Goal: Find contact information: Find contact information

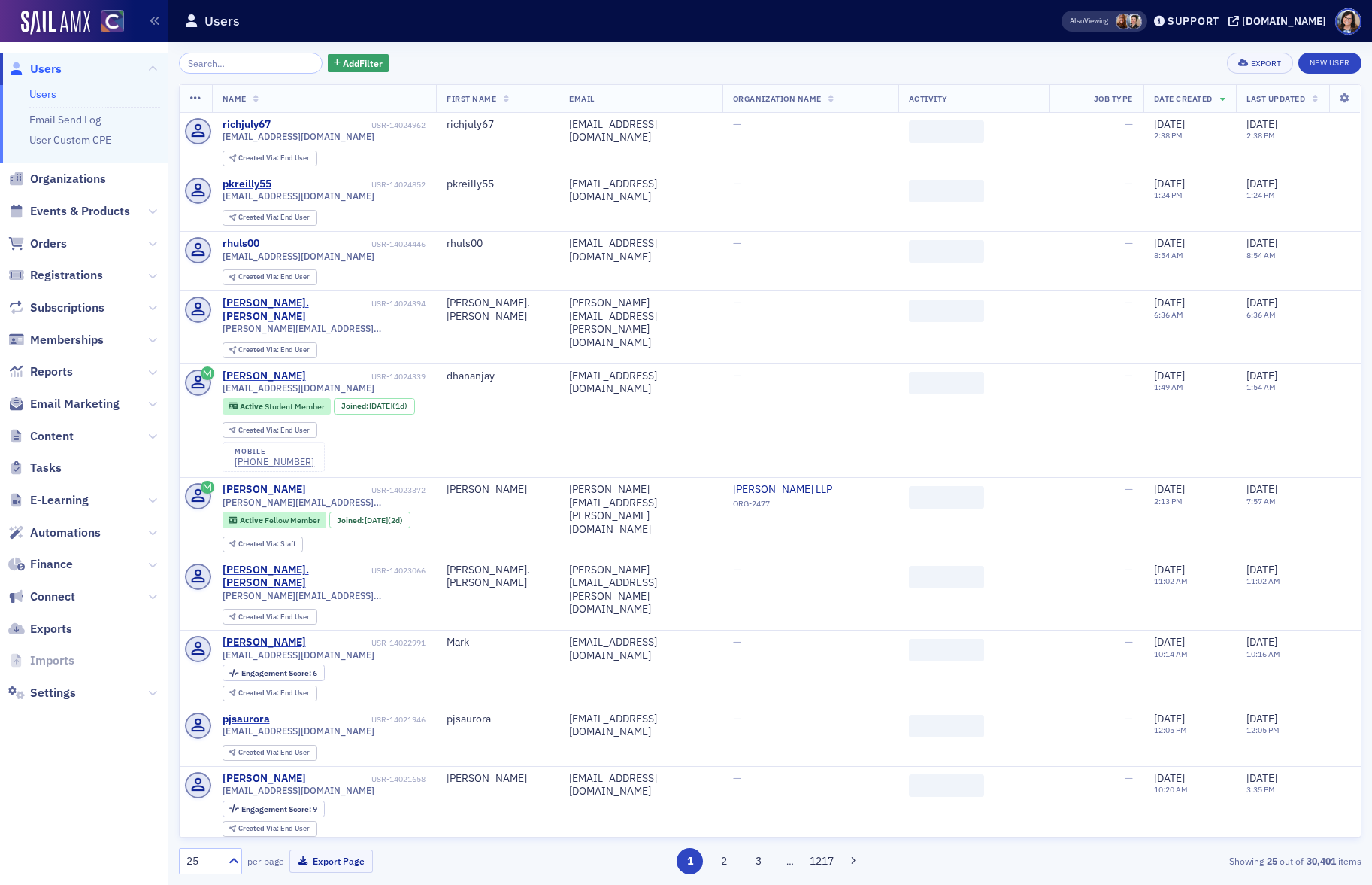
click at [204, 66] on input "search" at bounding box center [250, 63] width 144 height 21
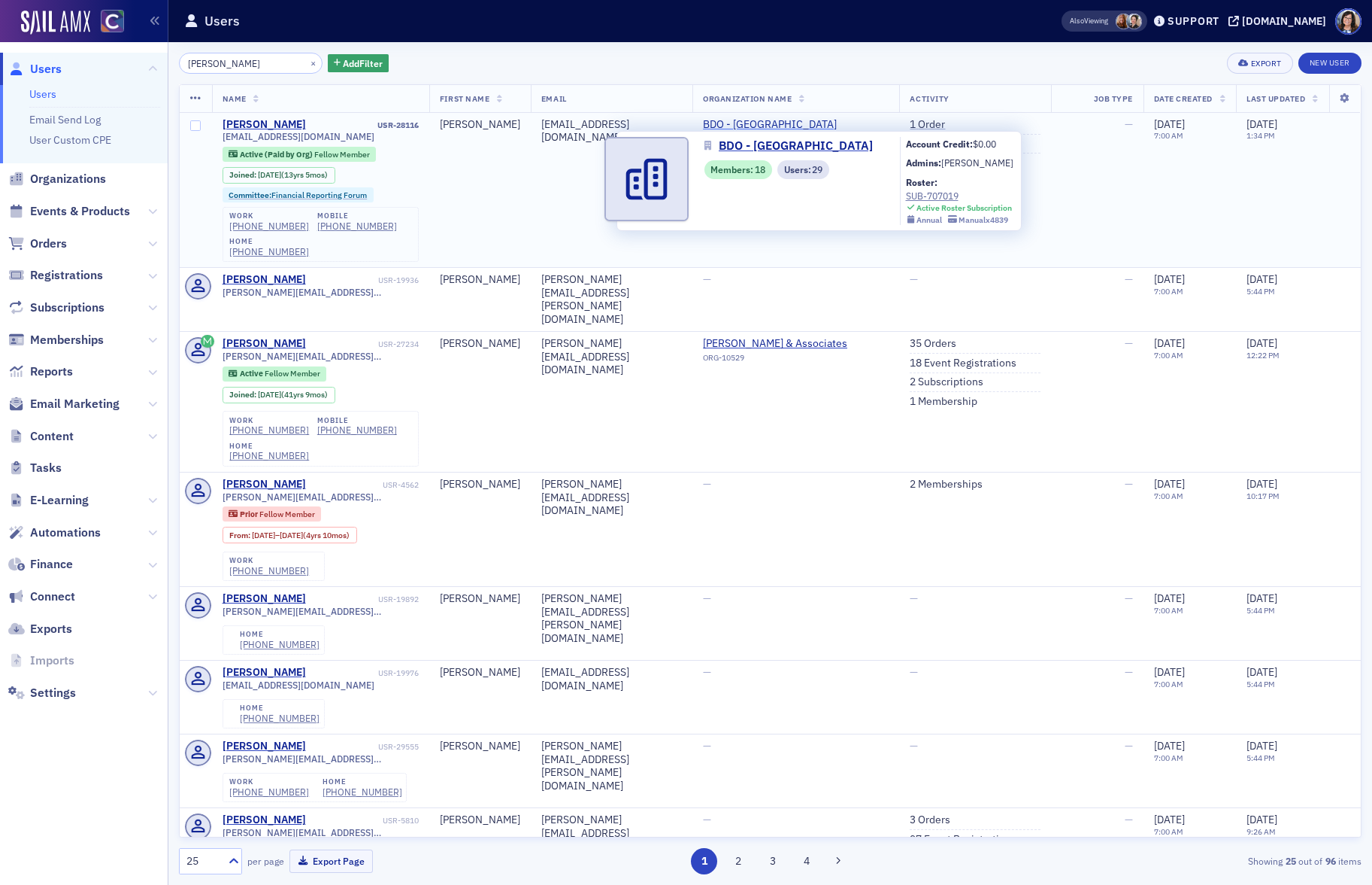
type input "[PERSON_NAME]"
click at [772, 124] on span "BDO - [GEOGRAPHIC_DATA]" at bounding box center [771, 124] width 136 height 13
select select "US"
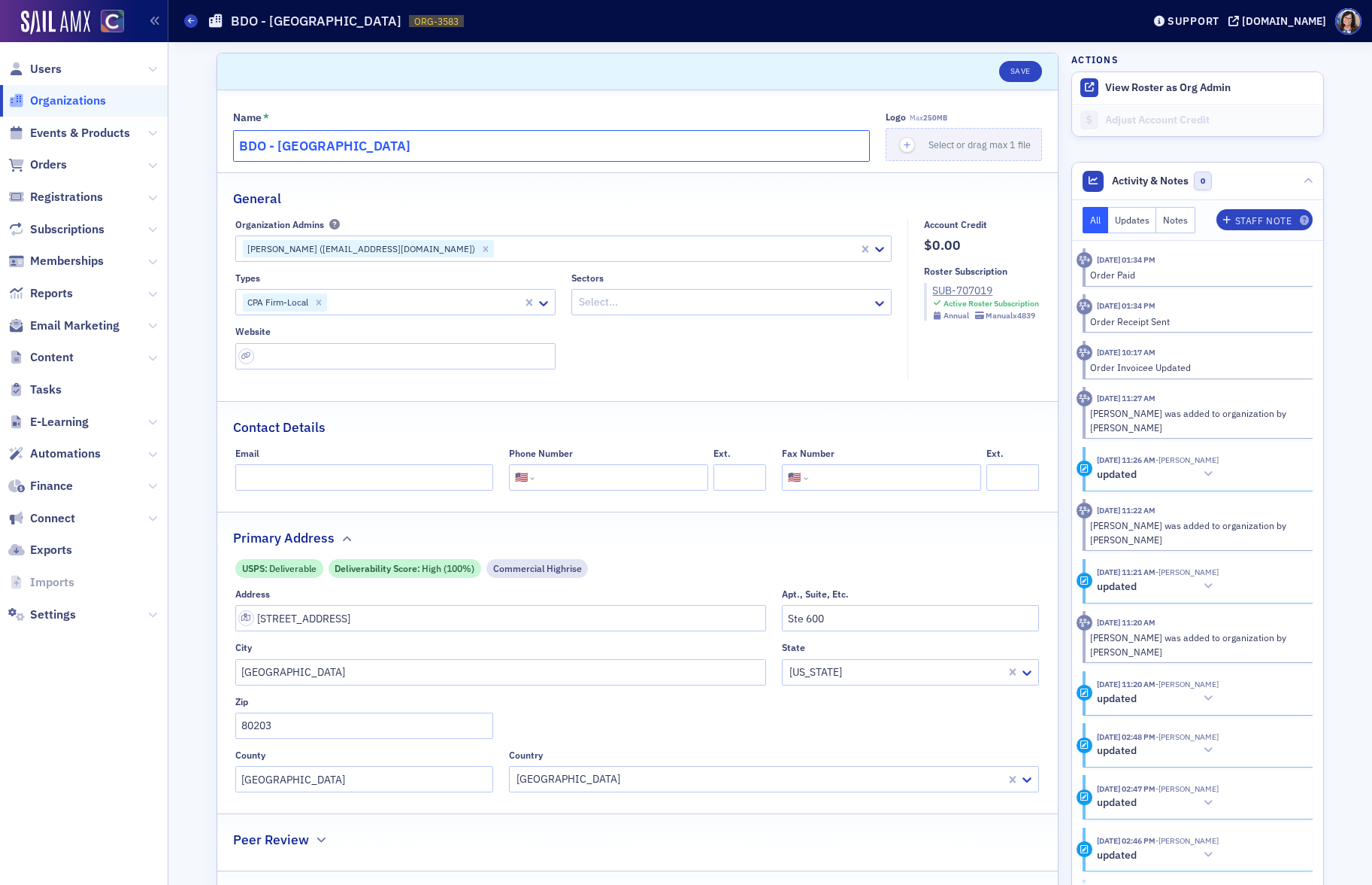
drag, startPoint x: 285, startPoint y: 144, endPoint x: 230, endPoint y: 145, distance: 55.0
click at [230, 145] on div "Name * BDO - [GEOGRAPHIC_DATA] Logo Max 250MB Select or drag max 1 file General…" at bounding box center [637, 554] width 840 height 926
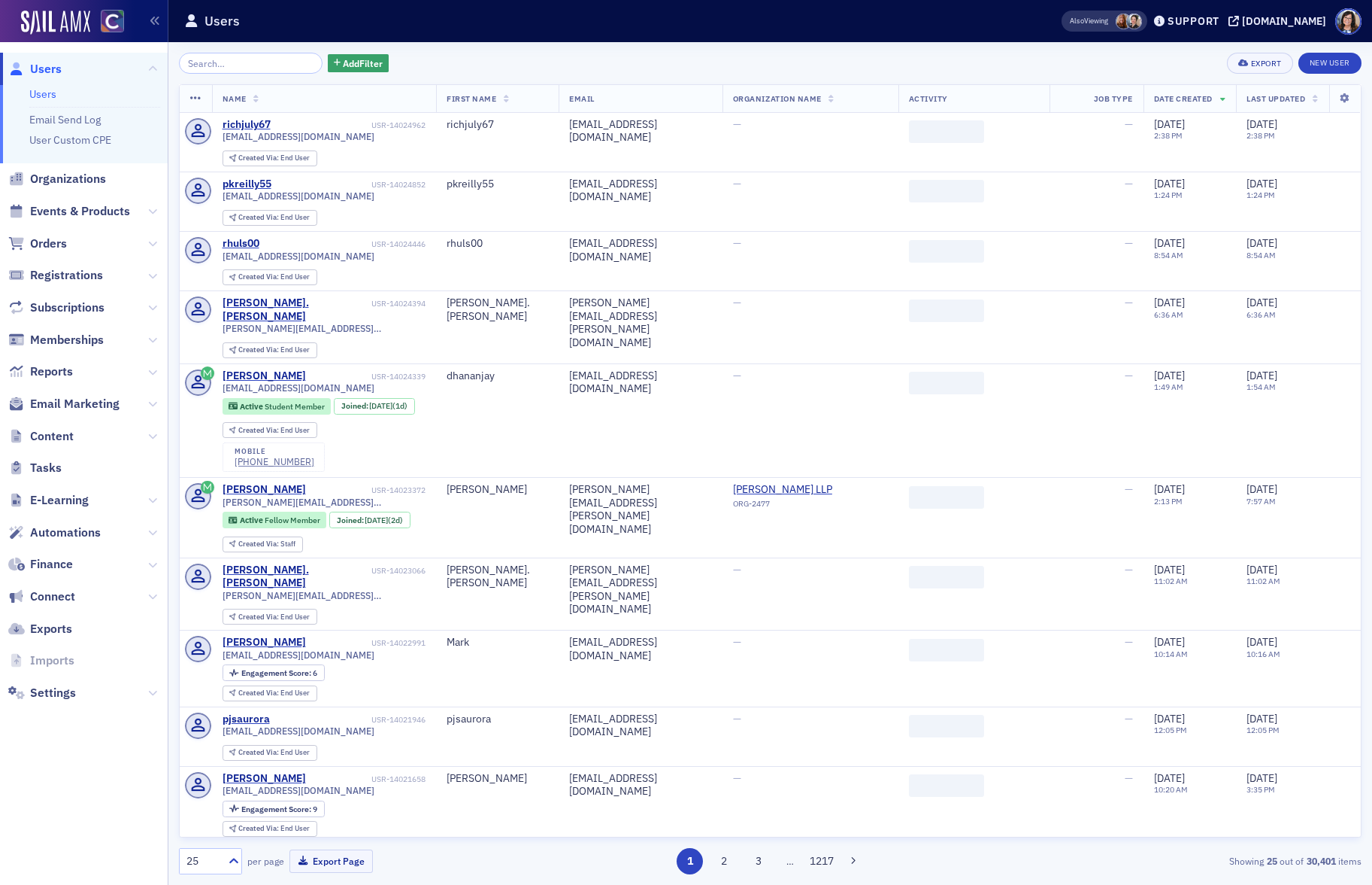
click at [257, 59] on input "search" at bounding box center [250, 63] width 144 height 21
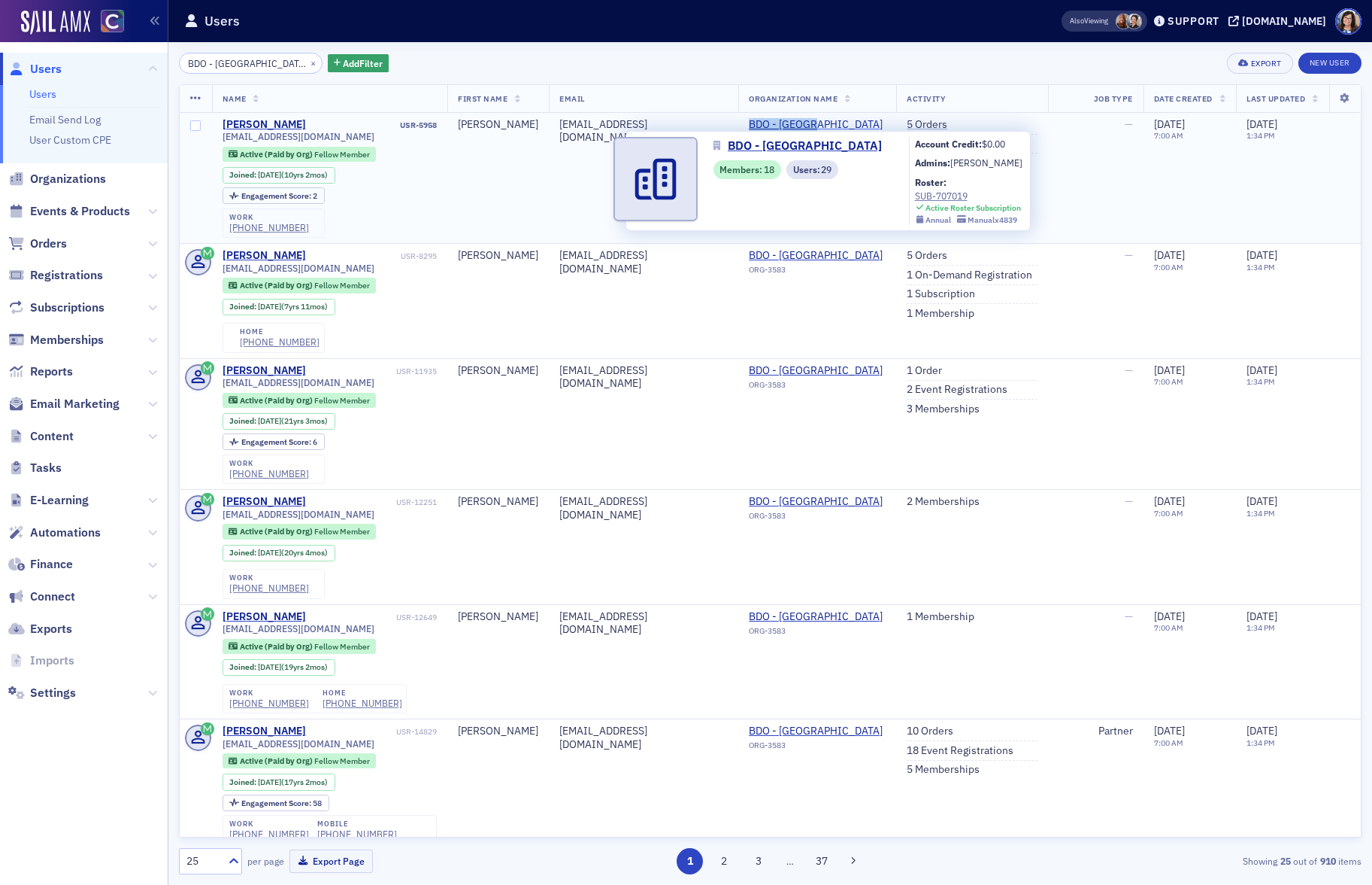
drag, startPoint x: 724, startPoint y: 125, endPoint x: 805, endPoint y: 121, distance: 81.1
click at [805, 121] on td "BDO - [GEOGRAPHIC_DATA] ORG-3583" at bounding box center [818, 178] width 158 height 131
copy span "BDO - [GEOGRAPHIC_DATA]"
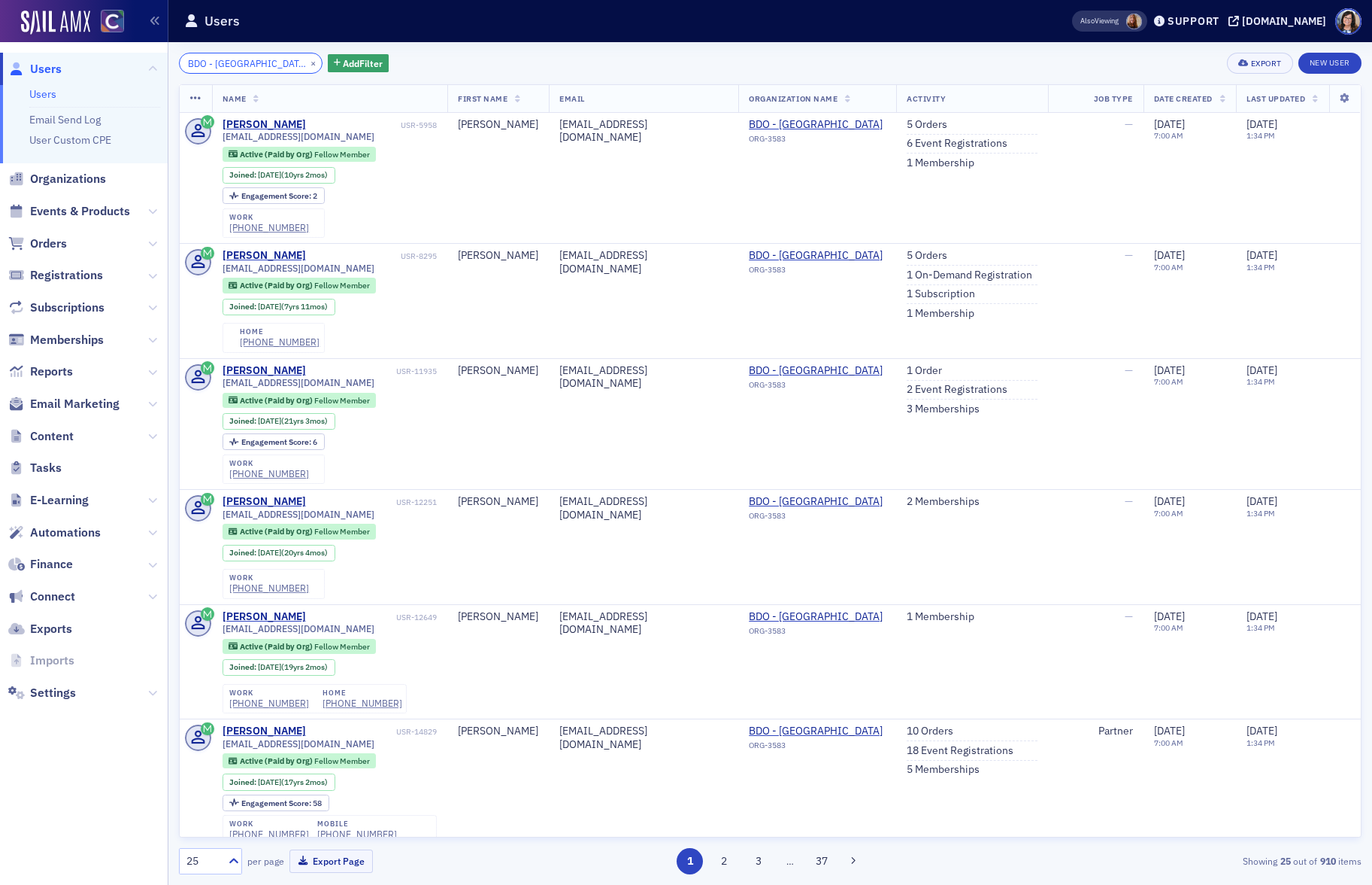
drag, startPoint x: 176, startPoint y: 58, endPoint x: 144, endPoint y: 60, distance: 32.1
click at [144, 60] on div "Users Users Email Send Log User Custom CPE Organizations Events & Products Orde…" at bounding box center [686, 442] width 1372 height 885
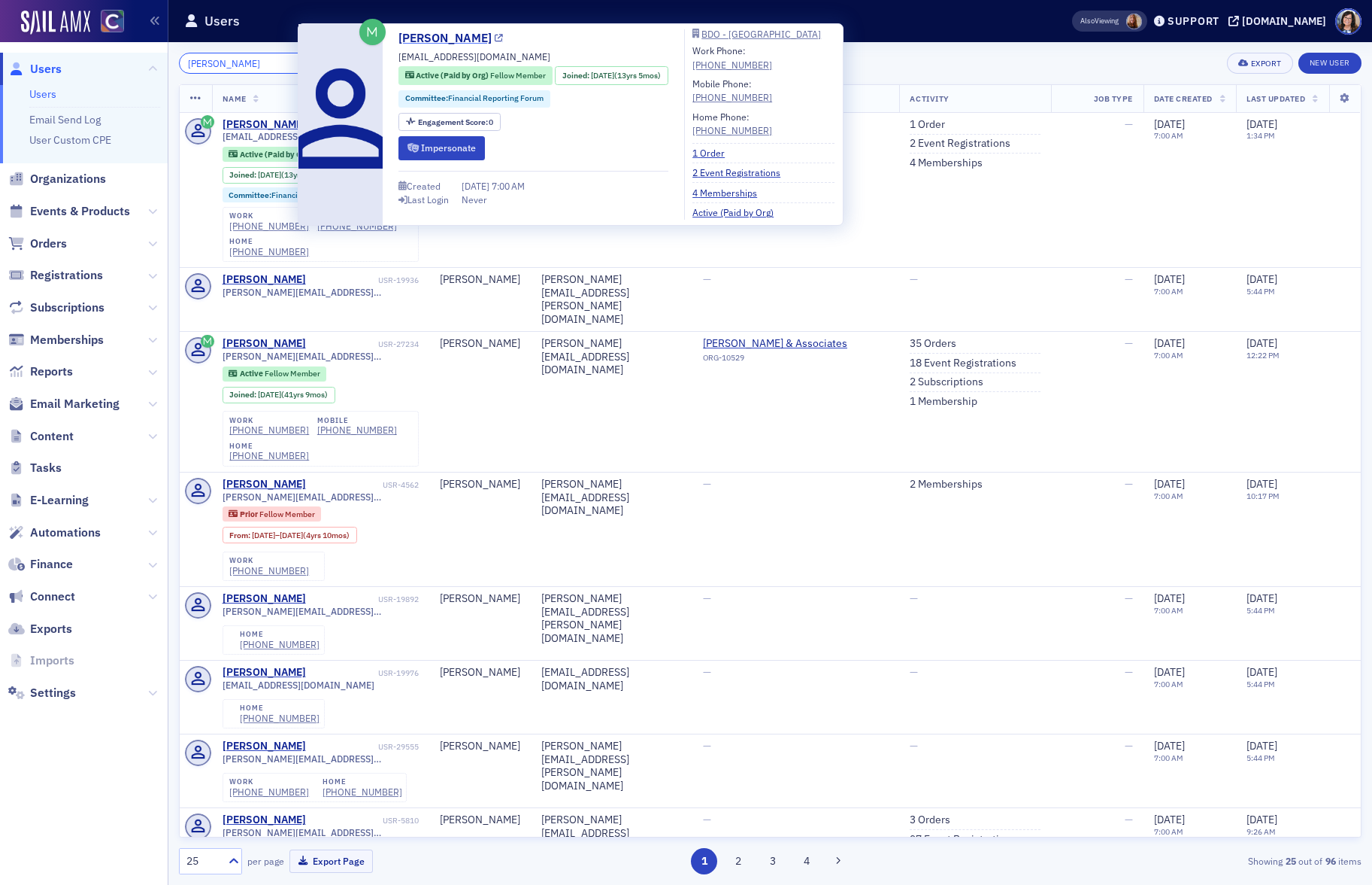
type input "[PERSON_NAME]"
click at [495, 40] on icon at bounding box center [499, 39] width 8 height 8
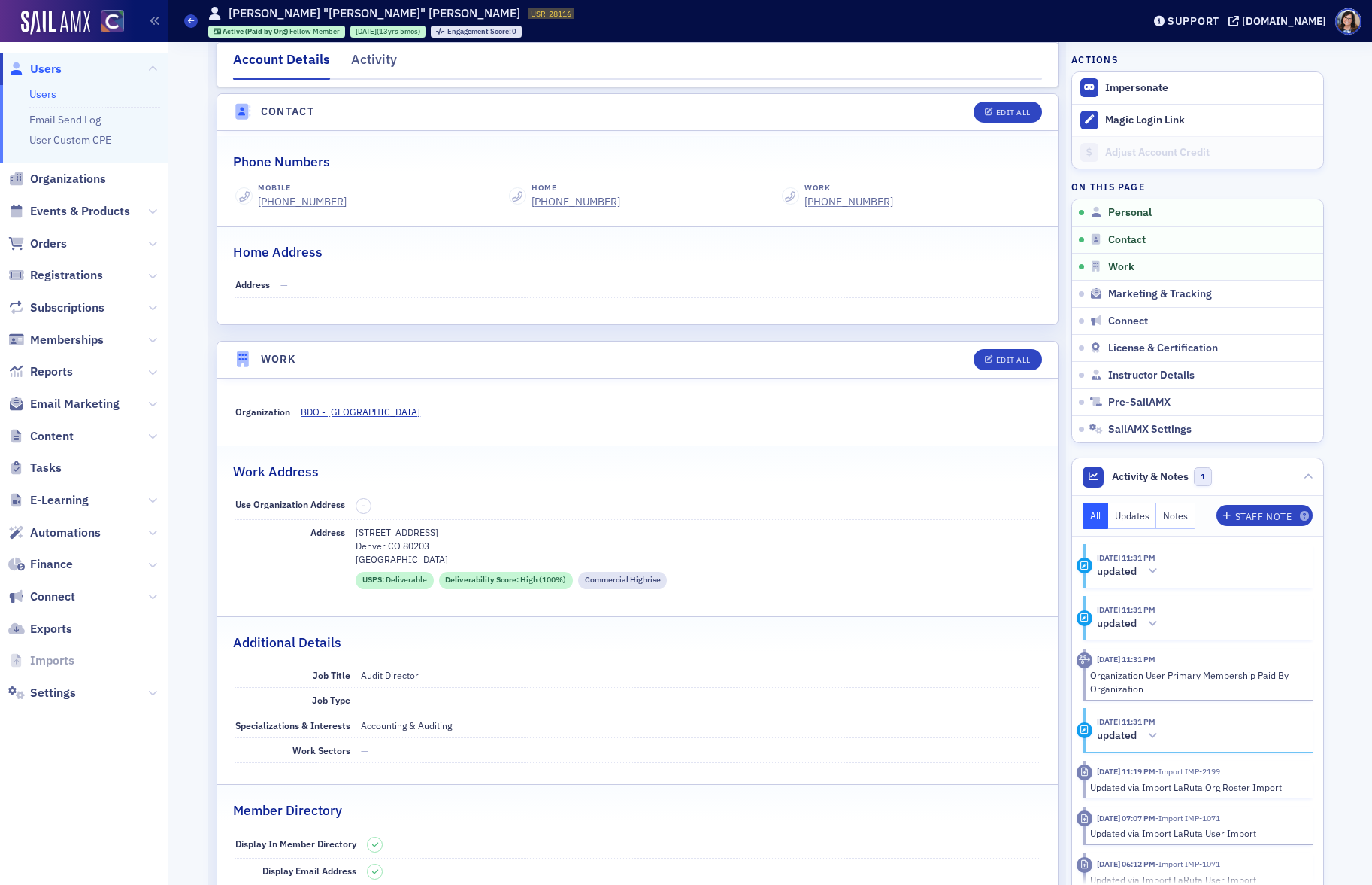
scroll to position [628, 0]
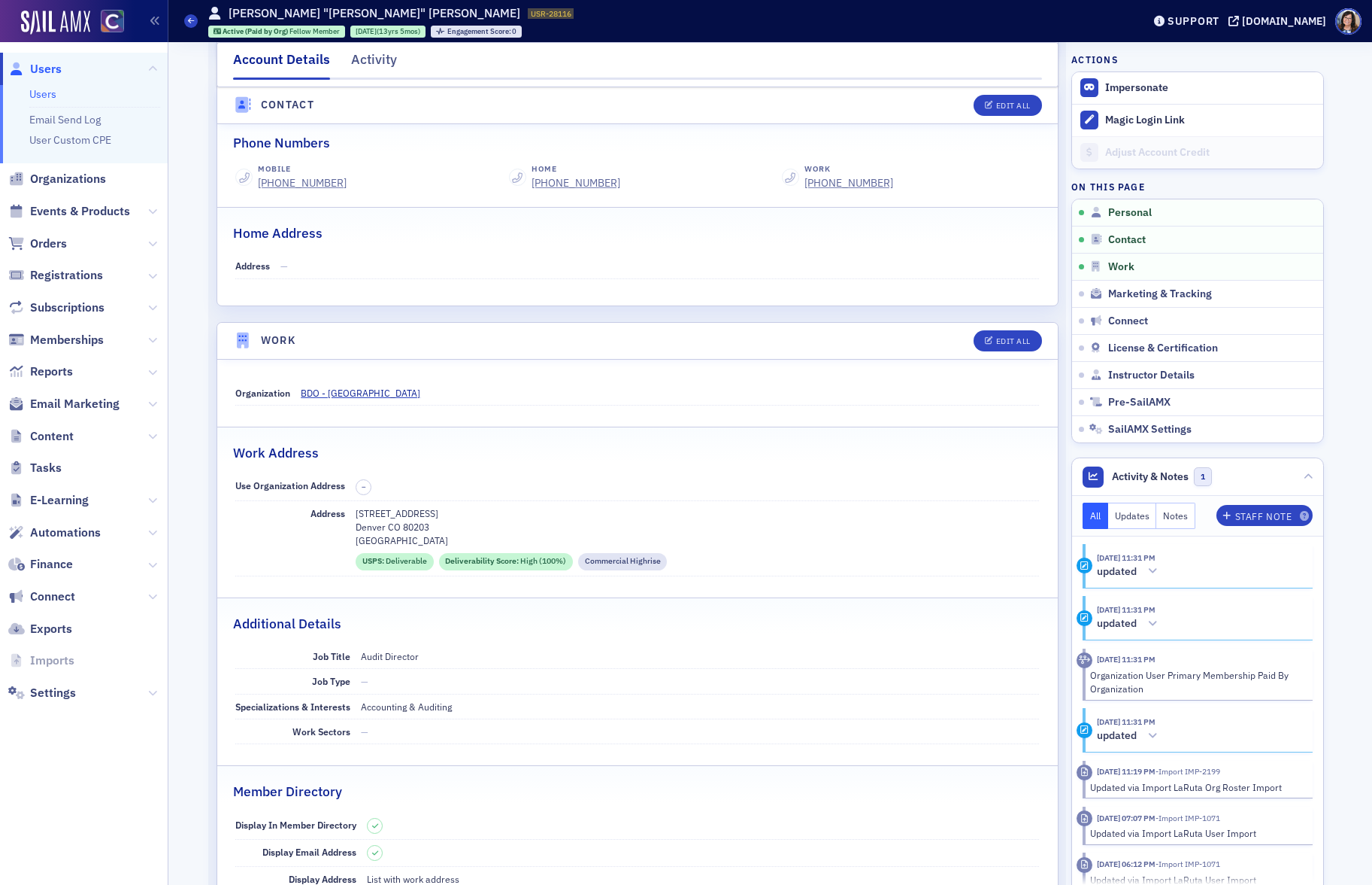
drag, startPoint x: 358, startPoint y: 513, endPoint x: 463, endPoint y: 511, distance: 105.0
click at [463, 511] on p "303 E 17th Ave Ste 600" at bounding box center [697, 513] width 683 height 13
copy p "303 E 17th Ave Ste 600"
drag, startPoint x: 356, startPoint y: 530, endPoint x: 444, endPoint y: 528, distance: 88.0
click at [444, 528] on p "Denver CO 80203" at bounding box center [697, 526] width 683 height 13
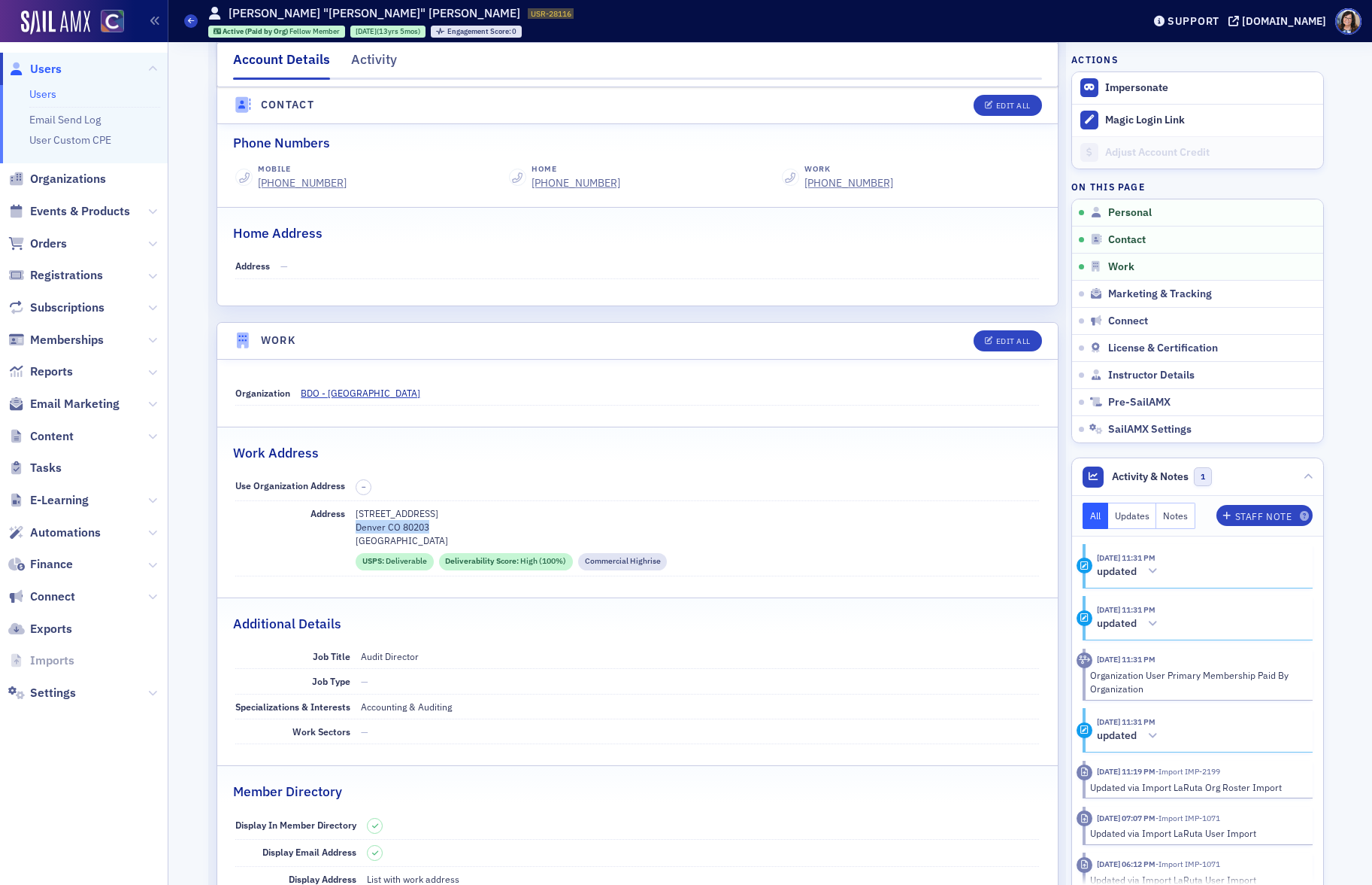
copy p "Denver CO 80203"
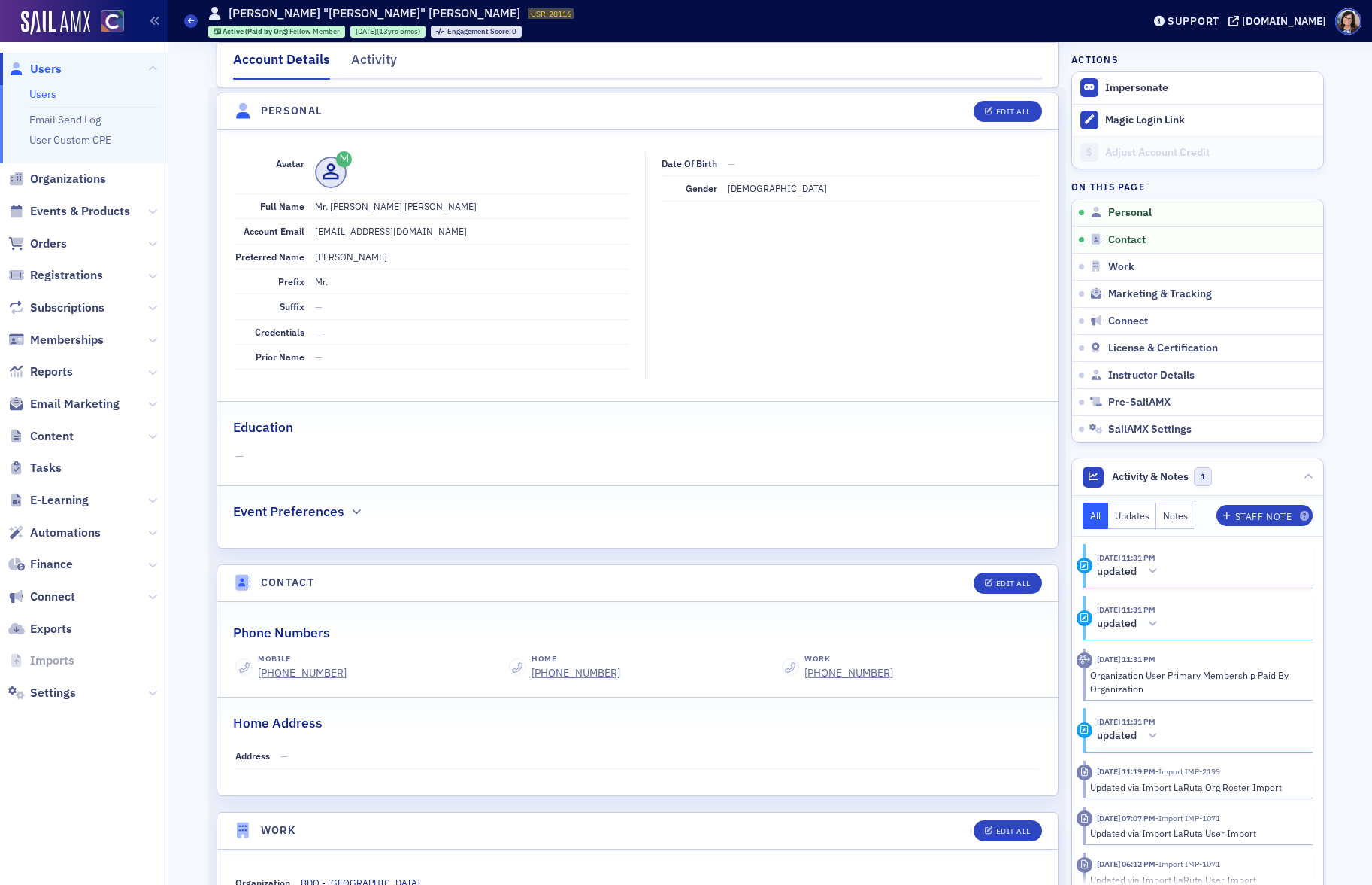
scroll to position [0, 0]
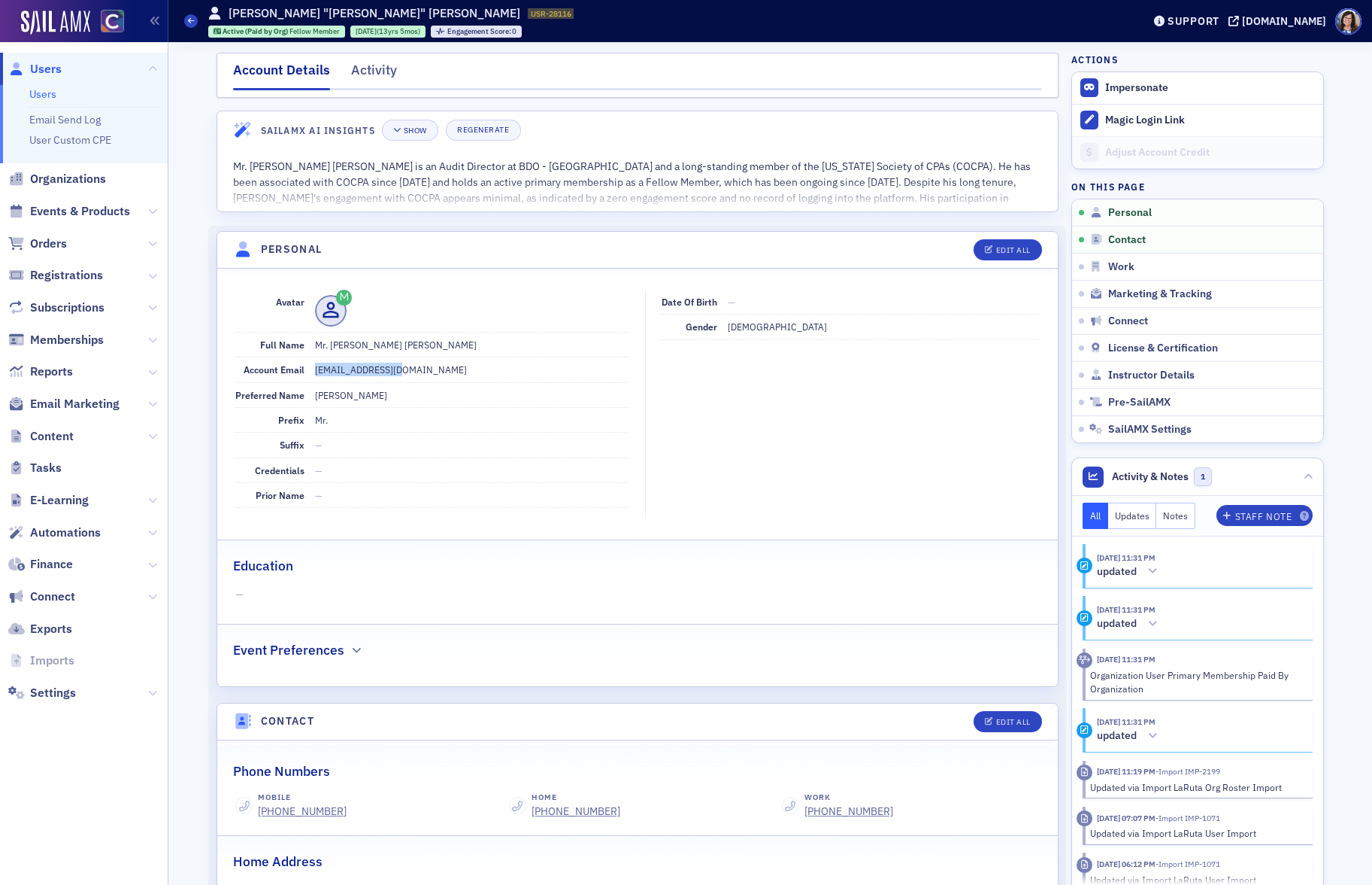
drag, startPoint x: 407, startPoint y: 369, endPoint x: 310, endPoint y: 370, distance: 97.0
click at [310, 370] on div "Account Email smcdonald@bdo.com" at bounding box center [432, 370] width 394 height 24
copy dd "[EMAIL_ADDRESS][DOMAIN_NAME]"
click at [151, 24] on icon "button" at bounding box center [154, 21] width 10 height 10
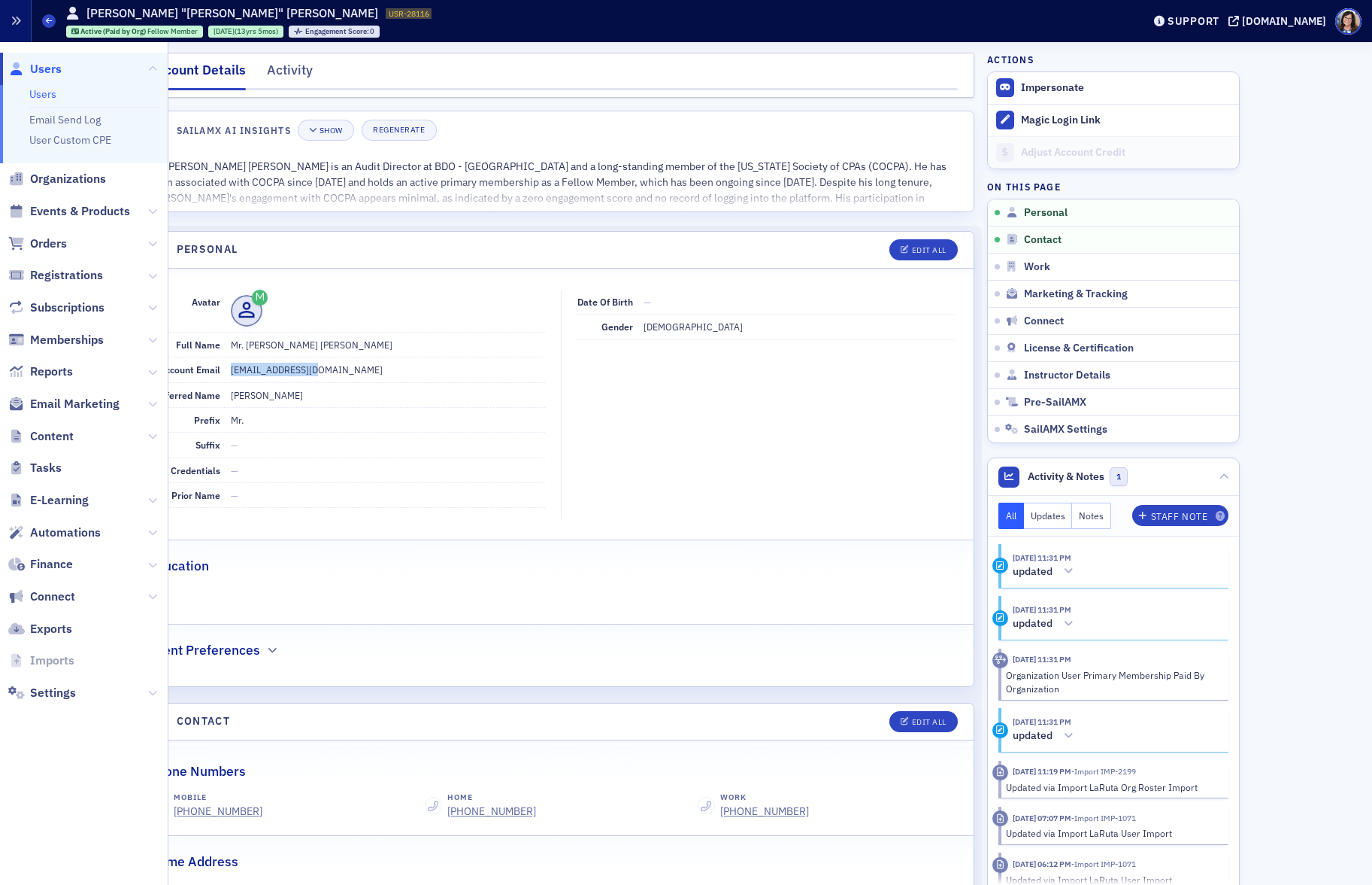
click at [21, 25] on button "button" at bounding box center [16, 21] width 32 height 42
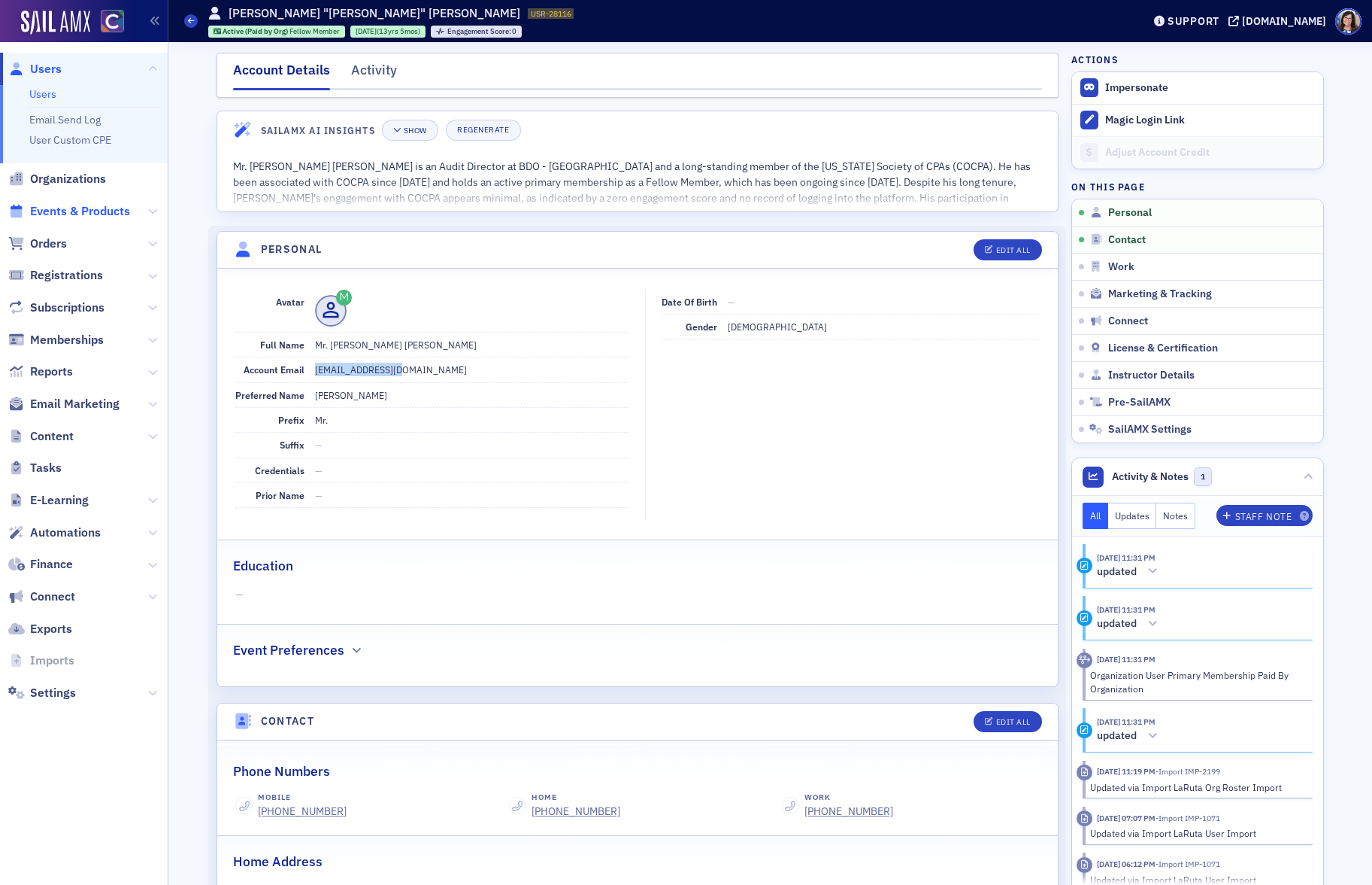
click at [62, 215] on span "Events & Products" at bounding box center [80, 212] width 100 height 17
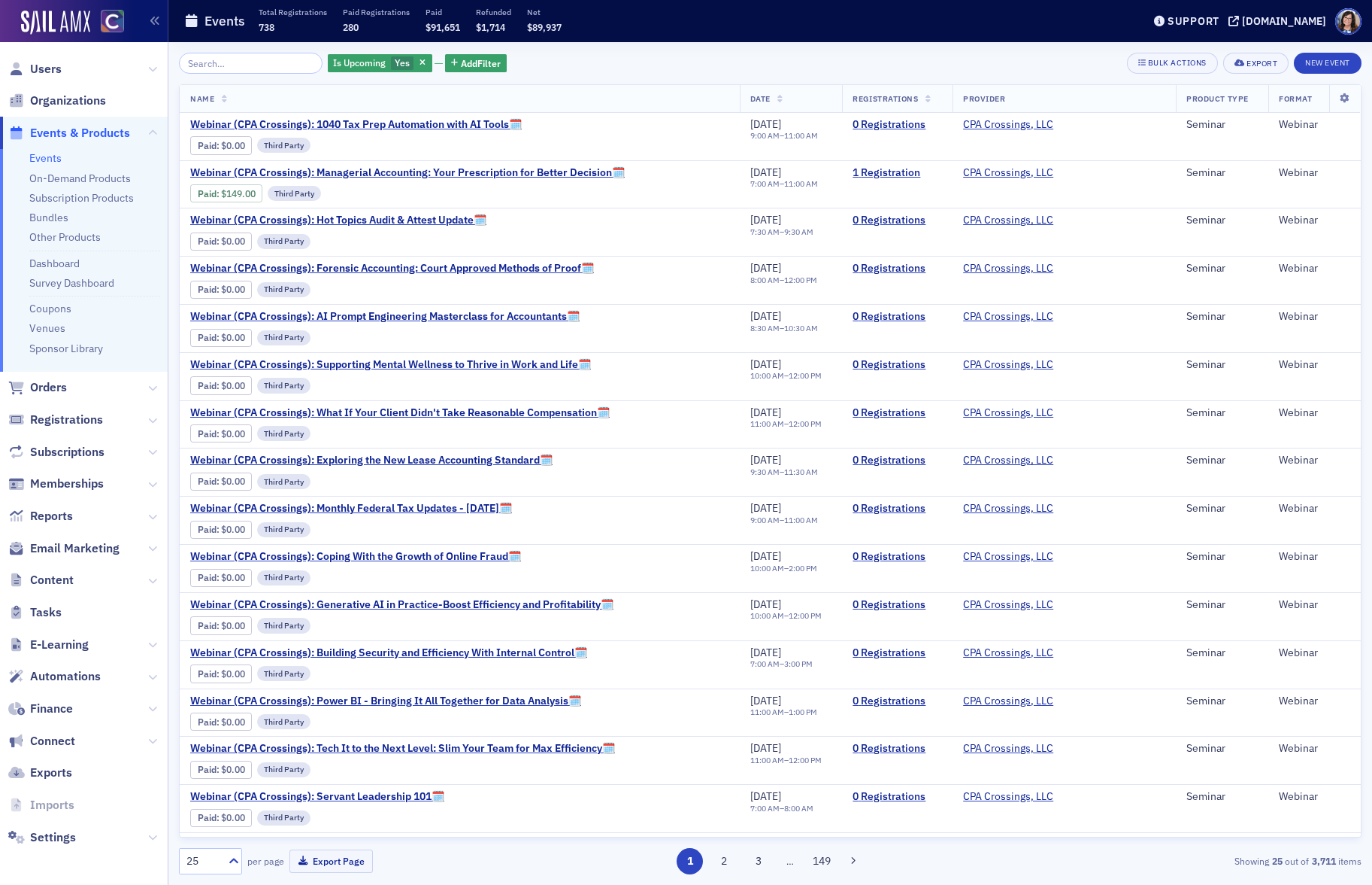
click at [226, 64] on input "search" at bounding box center [250, 63] width 144 height 21
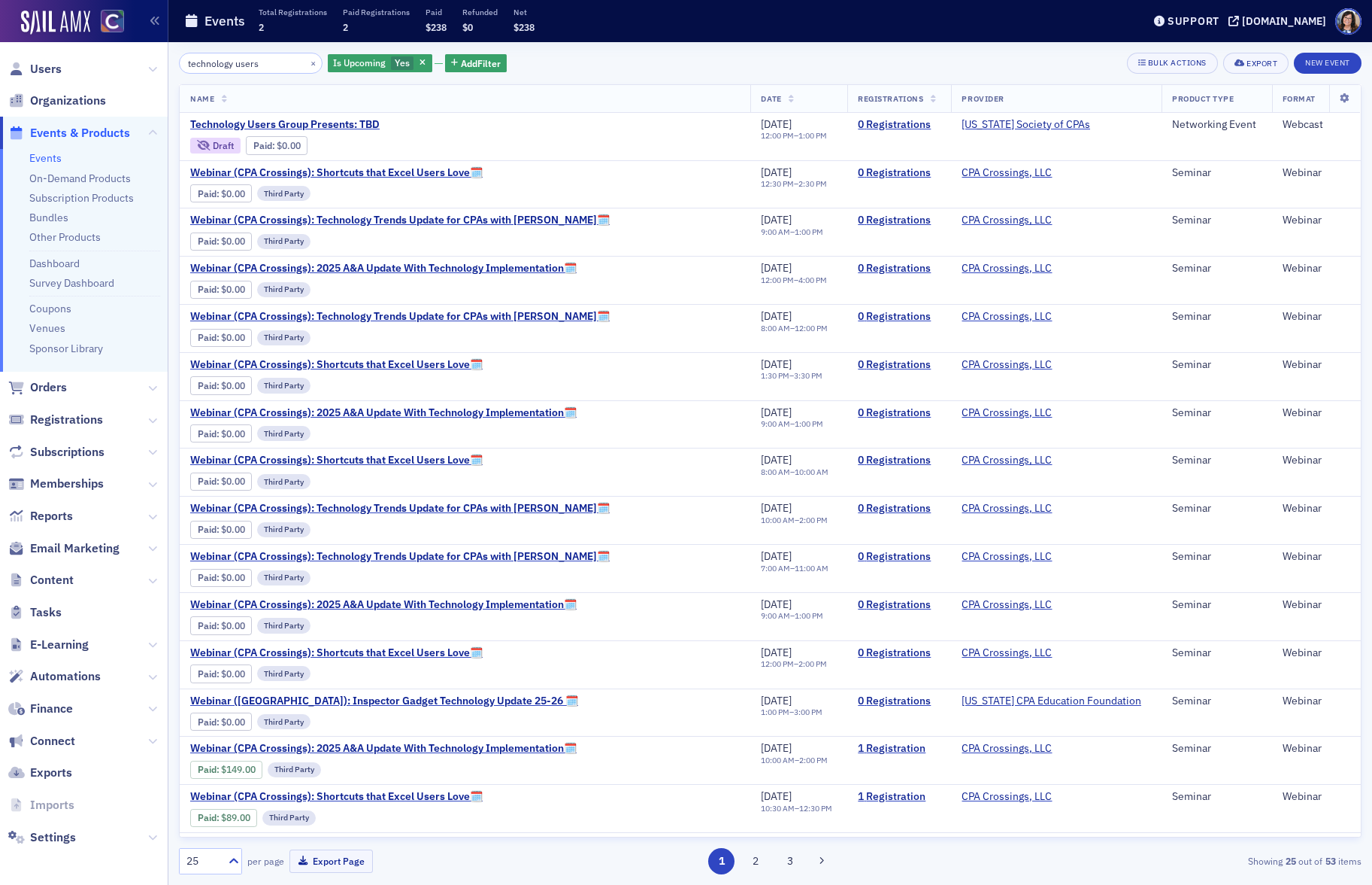
type input "technology users"
